Goal: Check status: Check status

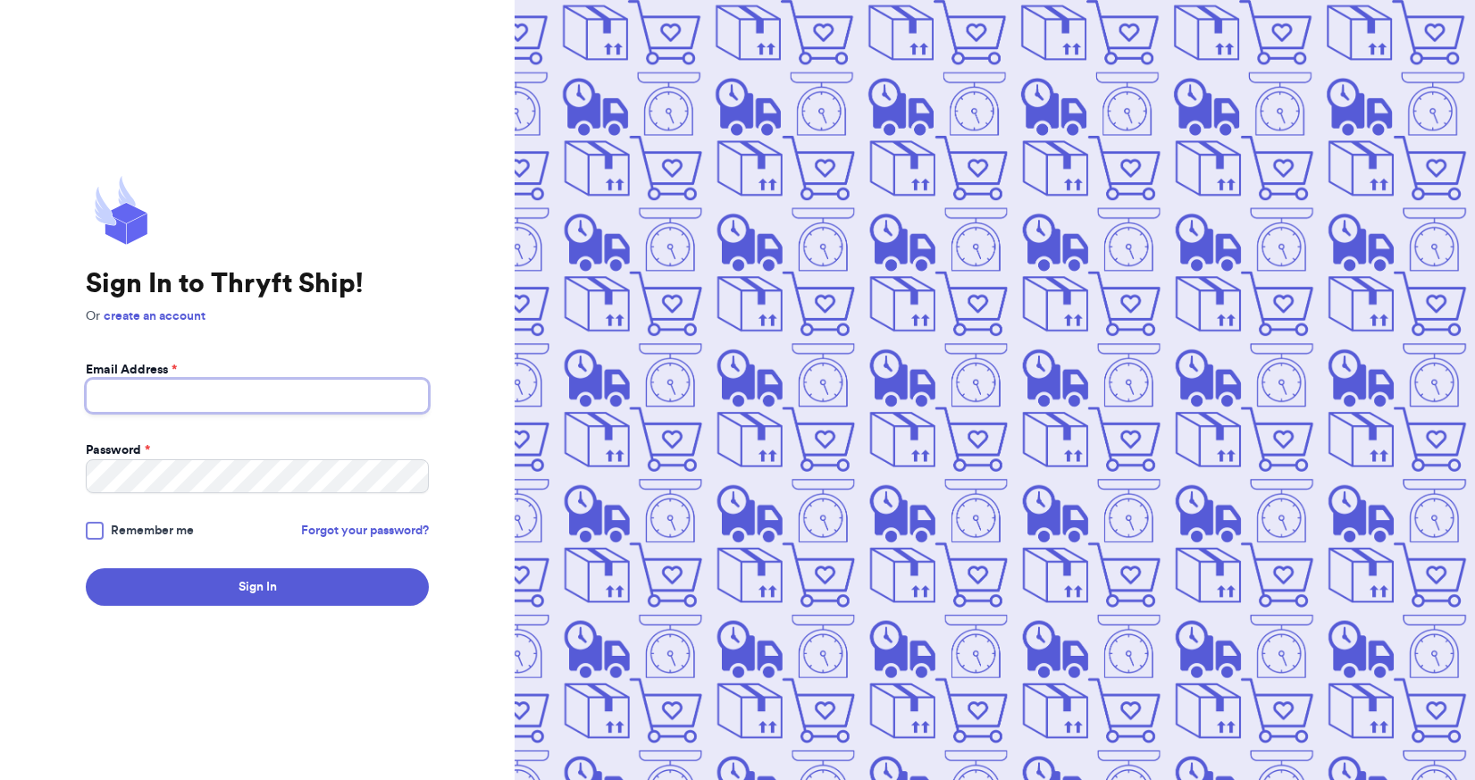
type input "[EMAIL_ADDRESS][DOMAIN_NAME]"
click at [165, 527] on span "Remember me" at bounding box center [152, 531] width 83 height 18
click at [0, 0] on input "Remember me" at bounding box center [0, 0] width 0 height 0
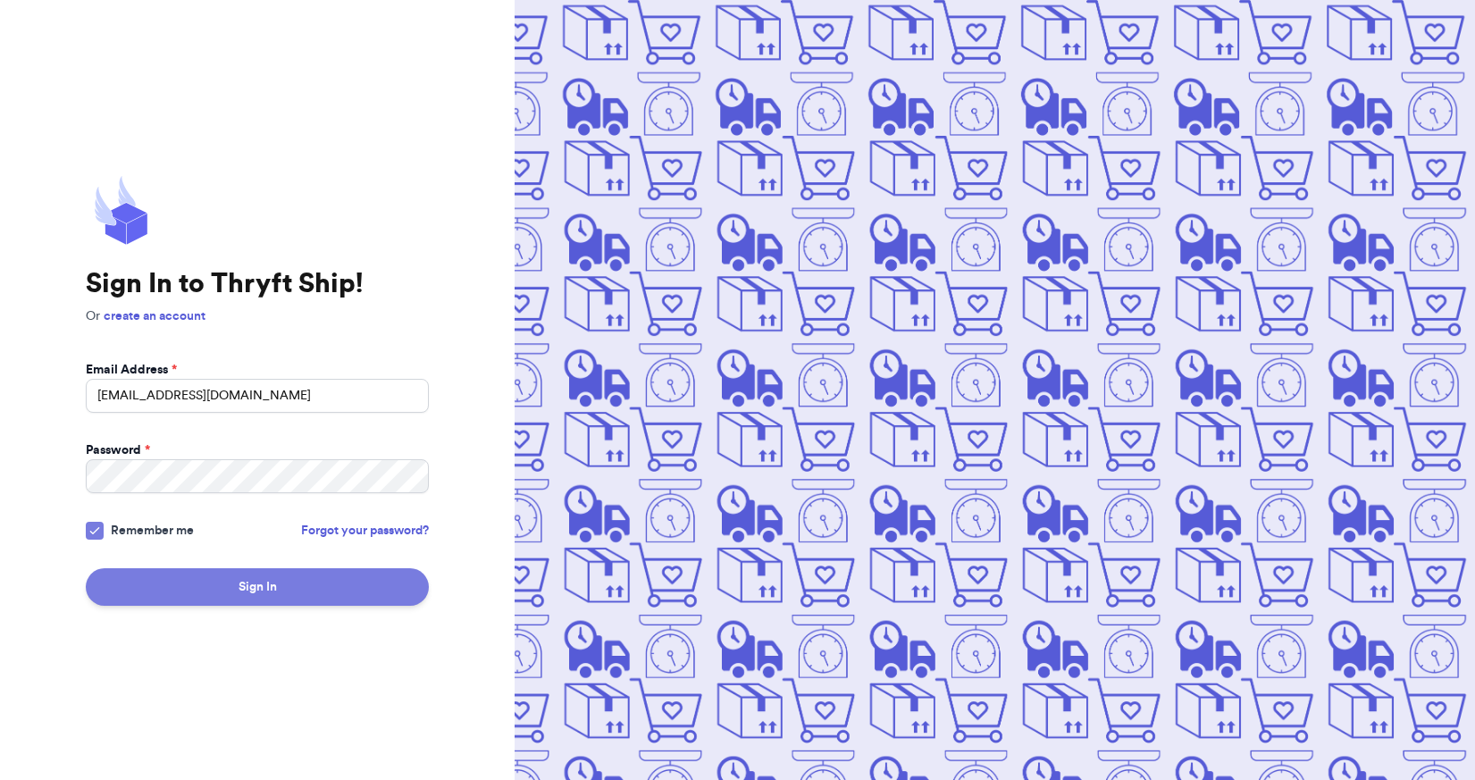
click at [273, 599] on button "Sign In" at bounding box center [257, 587] width 343 height 38
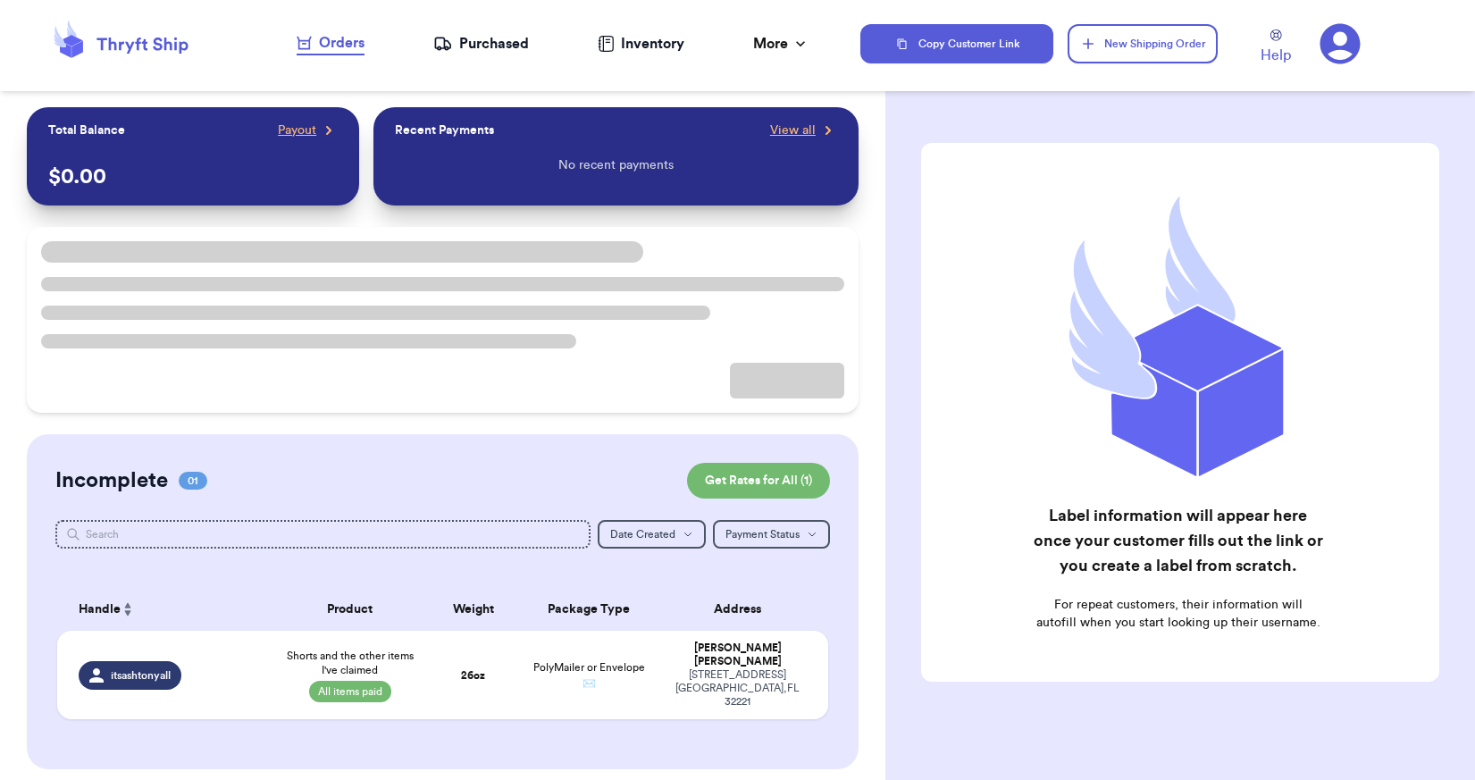
click at [445, 46] on icon at bounding box center [443, 43] width 15 height 11
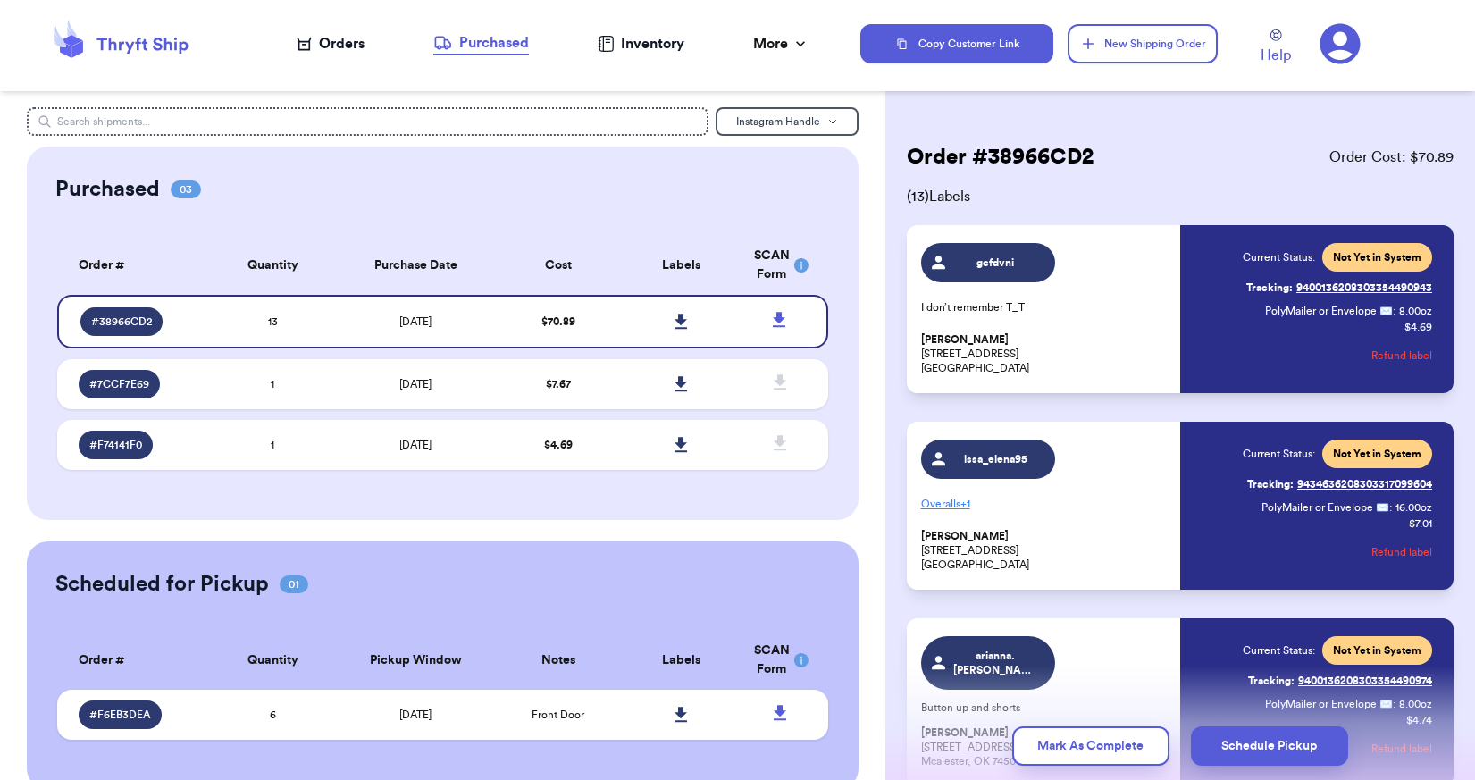
click at [539, 196] on div "Purchased 03" at bounding box center [442, 189] width 775 height 29
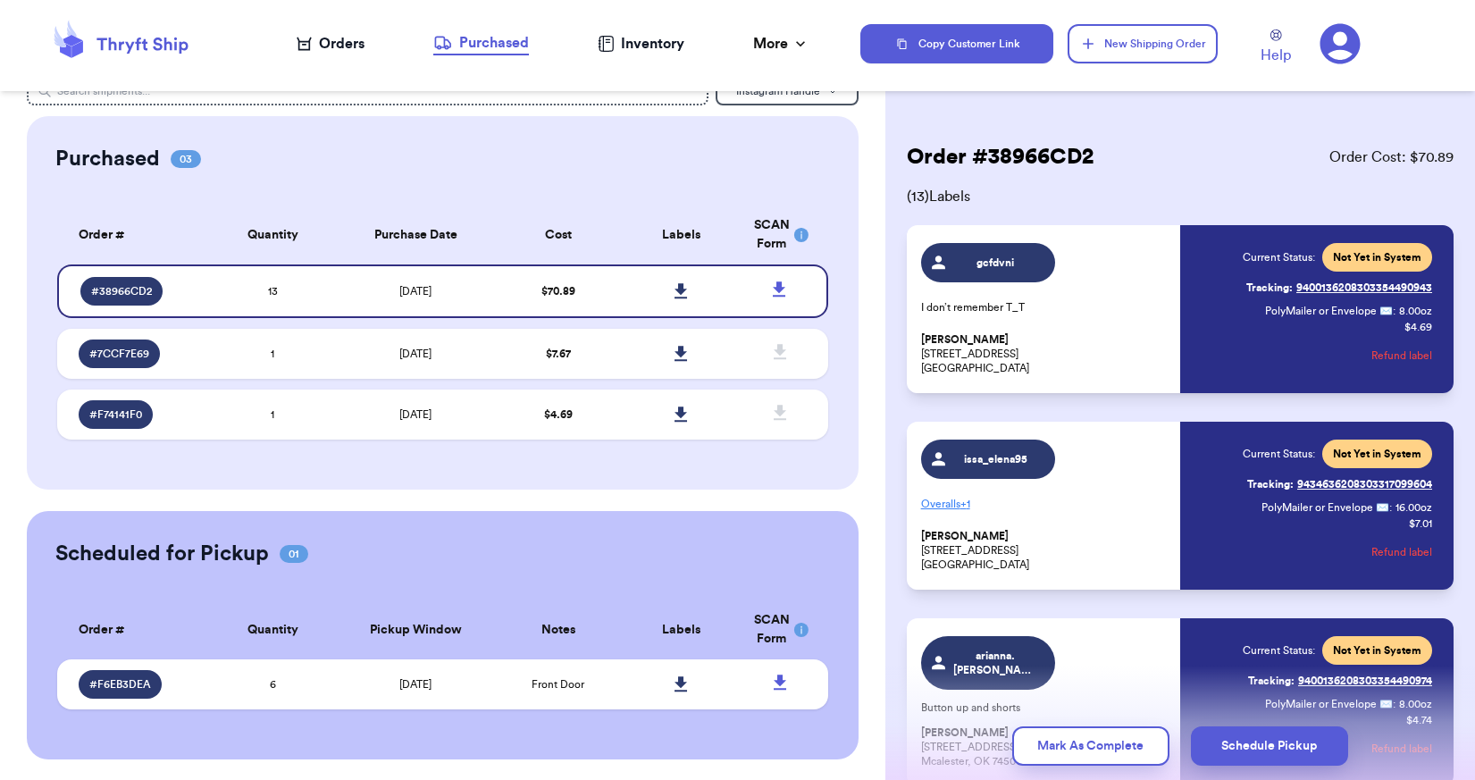
scroll to position [31, 0]
click at [476, 680] on td "[DATE]" at bounding box center [415, 683] width 162 height 50
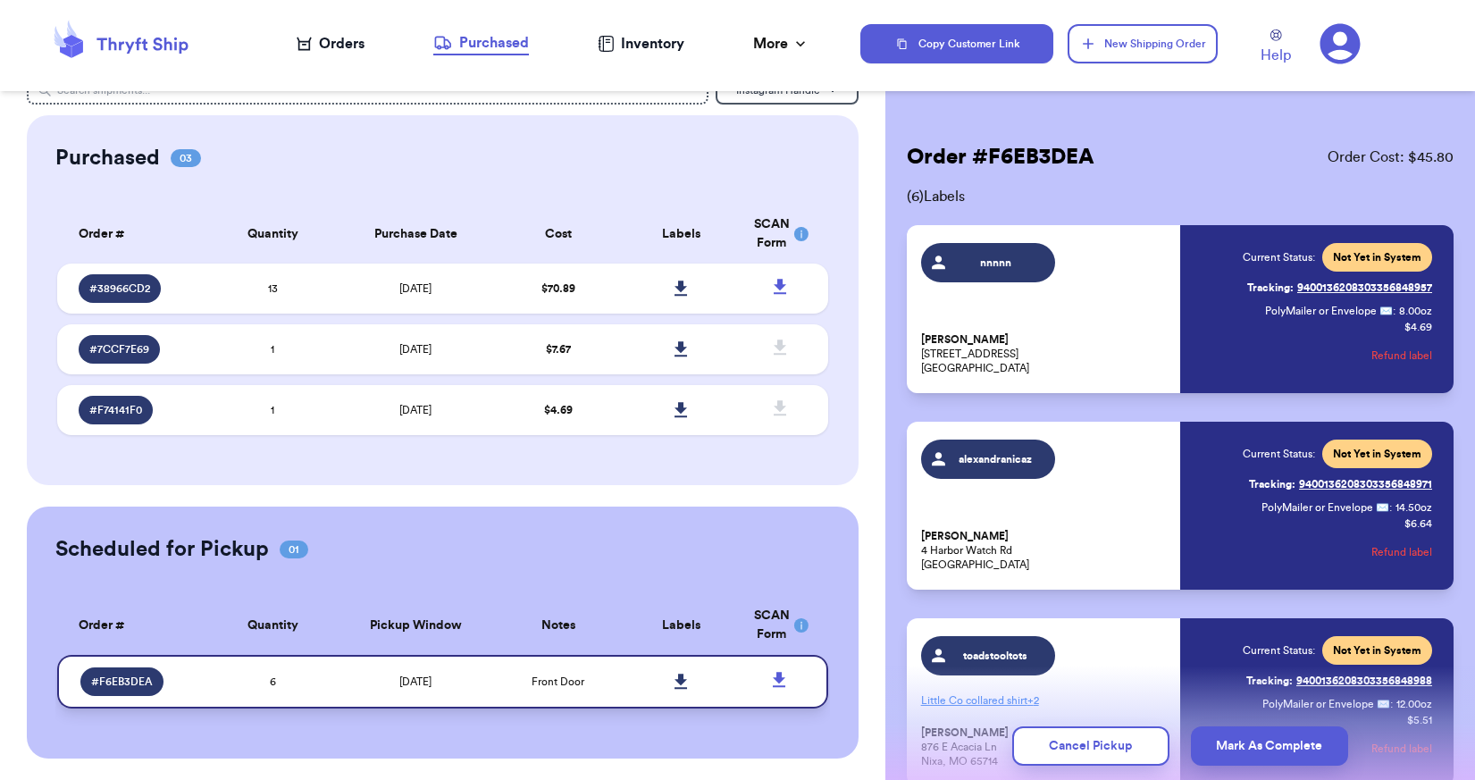
click at [773, 675] on icon at bounding box center [779, 679] width 13 height 15
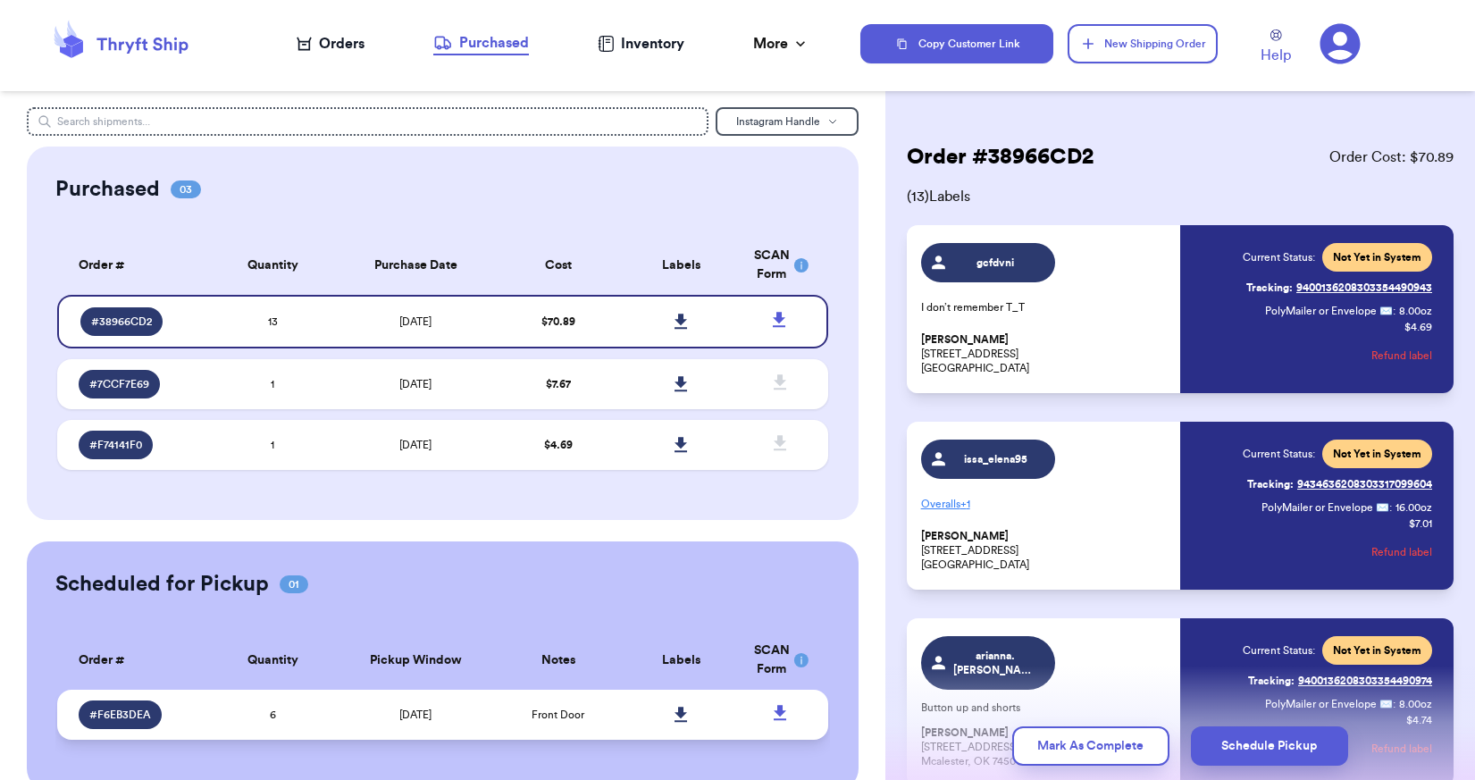
click at [675, 710] on icon at bounding box center [681, 714] width 13 height 15
